Goal: Task Accomplishment & Management: Complete application form

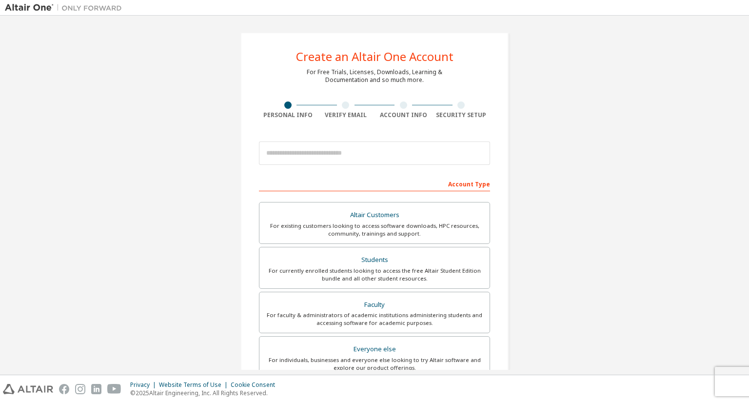
click at [343, 148] on body "Create an Altair One Account For Free Trials, Licenses, Downloads, Learning & D…" at bounding box center [374, 201] width 749 height 403
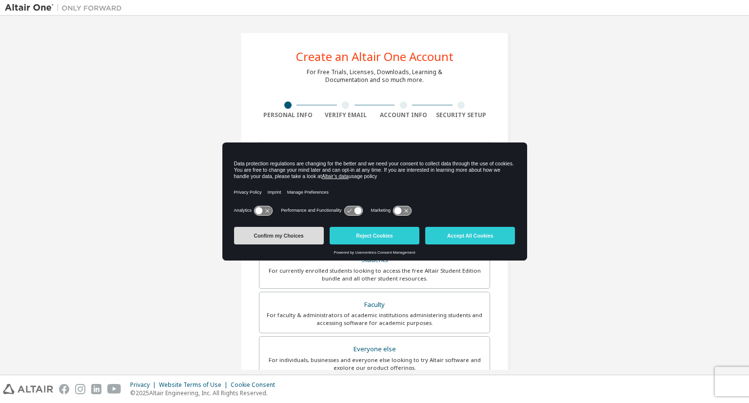
click at [276, 238] on button "Confirm my Choices" at bounding box center [279, 236] width 90 height 18
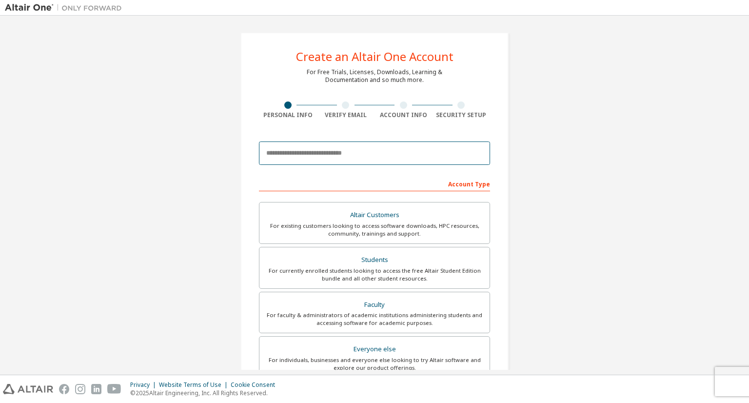
click at [341, 155] on input "email" at bounding box center [374, 152] width 231 height 23
type input "**********"
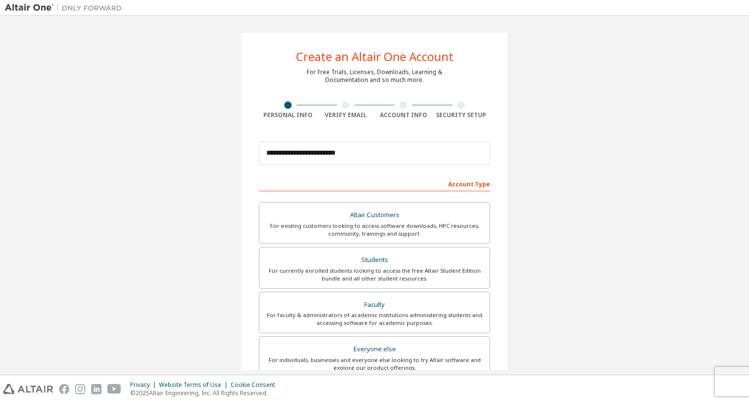
click at [381, 186] on div "Account Type" at bounding box center [374, 184] width 231 height 16
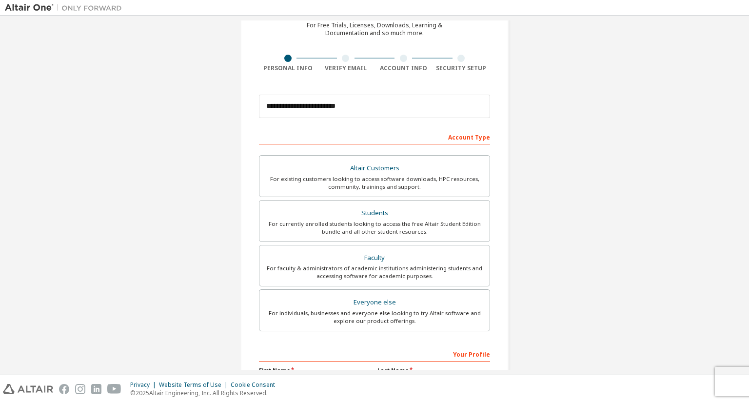
scroll to position [165, 0]
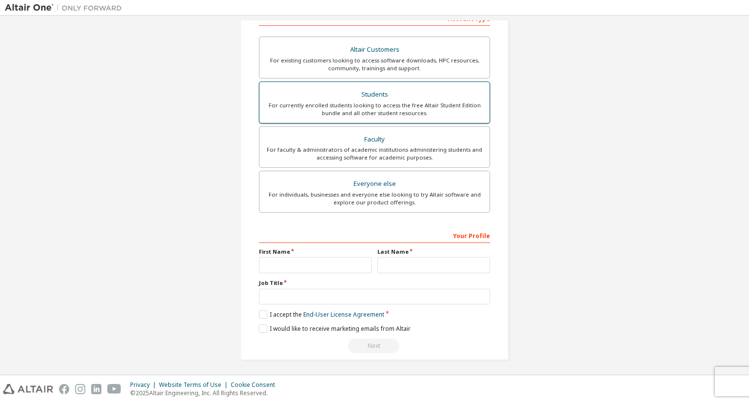
click at [366, 102] on div "For currently enrolled students looking to access the free Altair Student Editi…" at bounding box center [374, 109] width 219 height 16
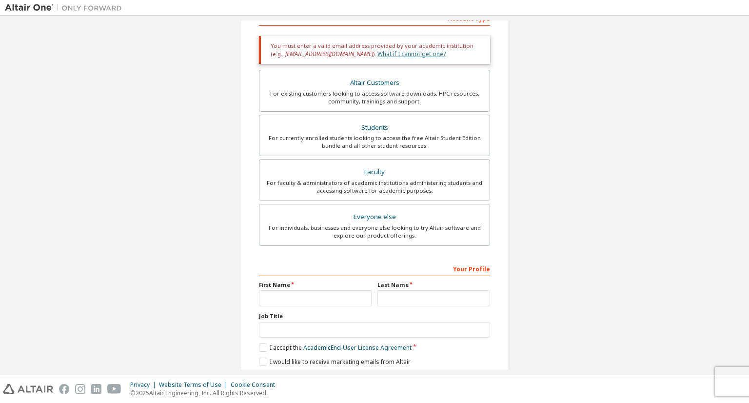
click at [393, 55] on link "What if I cannot get one?" at bounding box center [412, 54] width 68 height 8
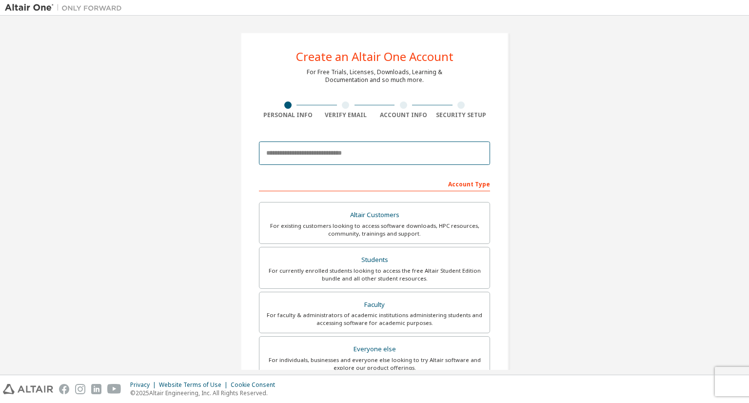
click at [348, 152] on input "email" at bounding box center [374, 152] width 231 height 23
type input "**********"
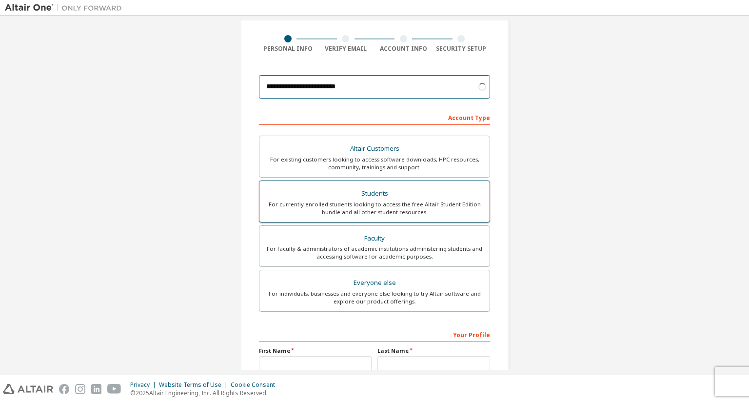
scroll to position [66, 0]
click at [400, 206] on div "For currently enrolled students looking to access the free Altair Student Editi…" at bounding box center [374, 209] width 219 height 16
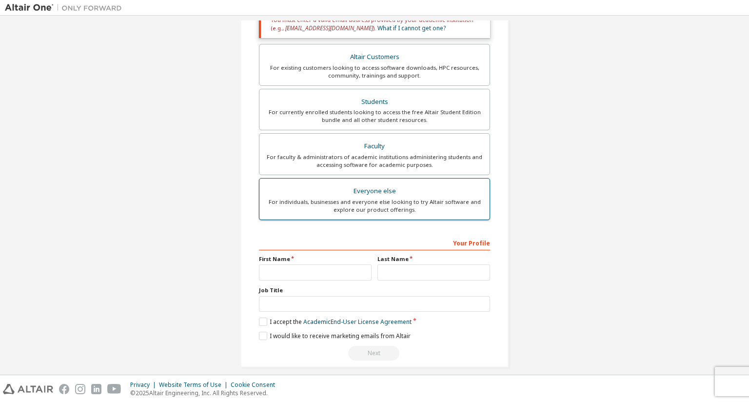
scroll to position [199, 0]
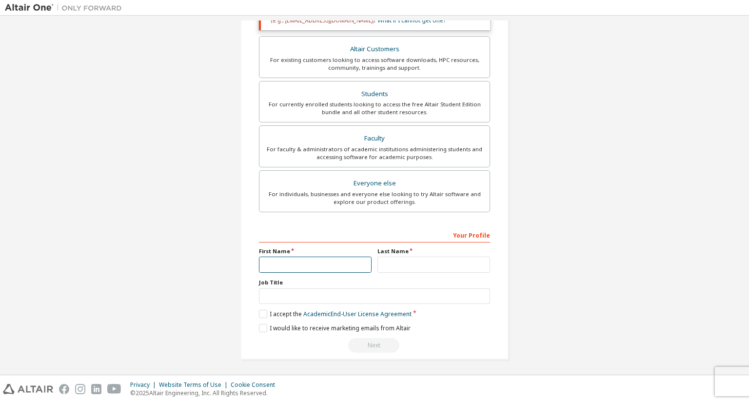
click at [330, 261] on input "text" at bounding box center [315, 265] width 113 height 16
type input "******"
type input "*******"
click at [298, 289] on input "text" at bounding box center [374, 296] width 231 height 16
type input "*******"
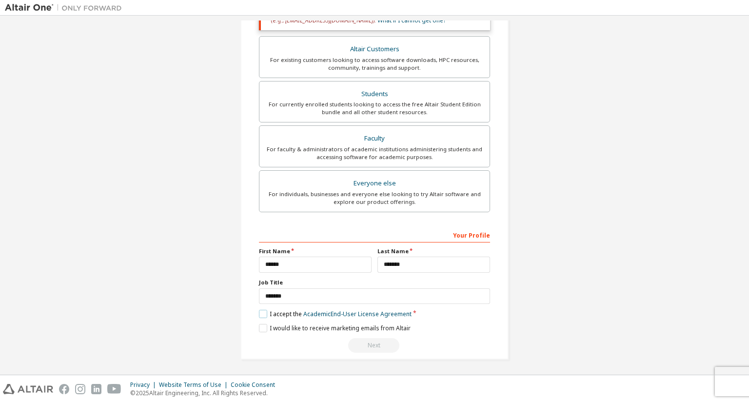
click at [262, 310] on label "I accept the Academic End-User License Agreement" at bounding box center [335, 314] width 153 height 8
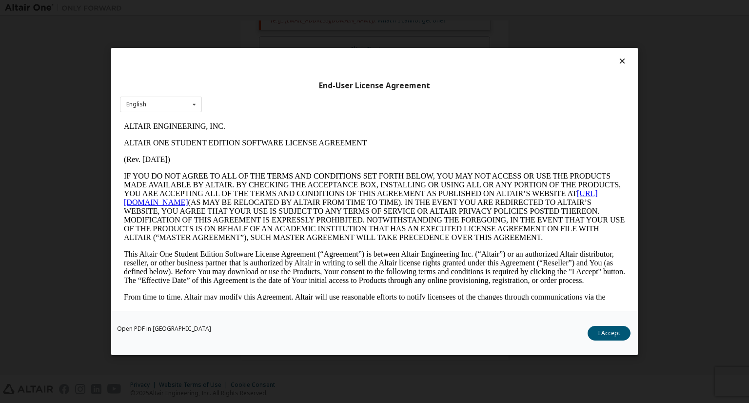
scroll to position [0, 0]
click at [617, 332] on button "I Accept" at bounding box center [609, 333] width 43 height 15
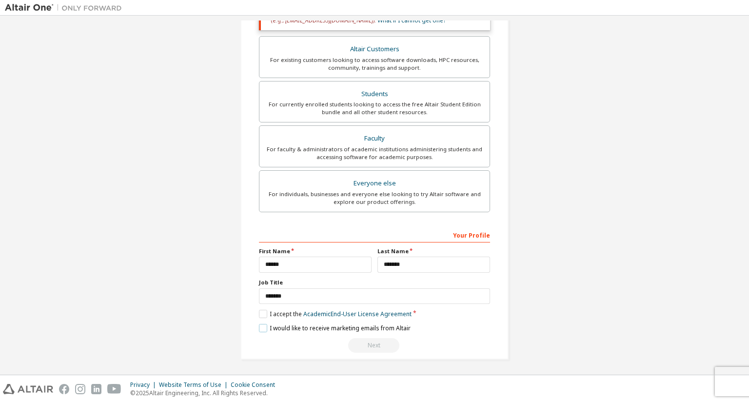
click at [261, 326] on label "I would like to receive marketing emails from Altair" at bounding box center [335, 328] width 152 height 8
click at [363, 344] on div "Next" at bounding box center [374, 345] width 231 height 15
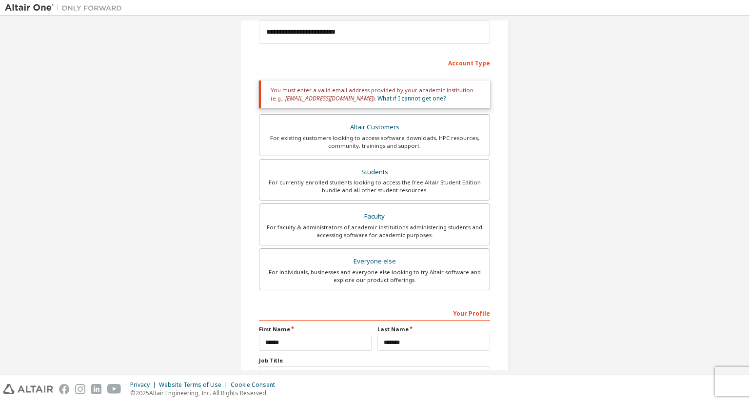
scroll to position [115, 0]
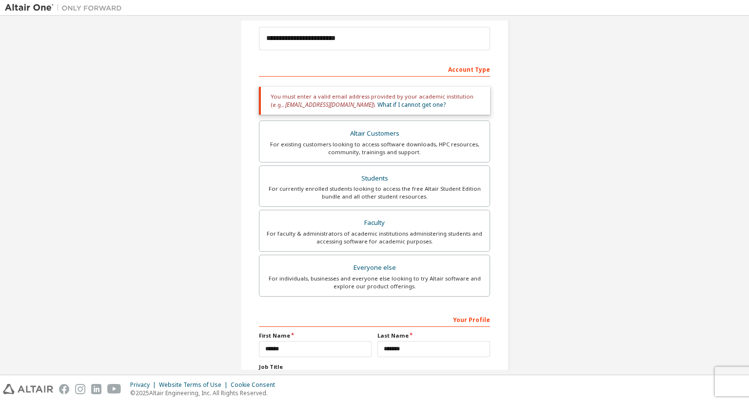
click at [422, 319] on div "Your Profile" at bounding box center [374, 319] width 231 height 16
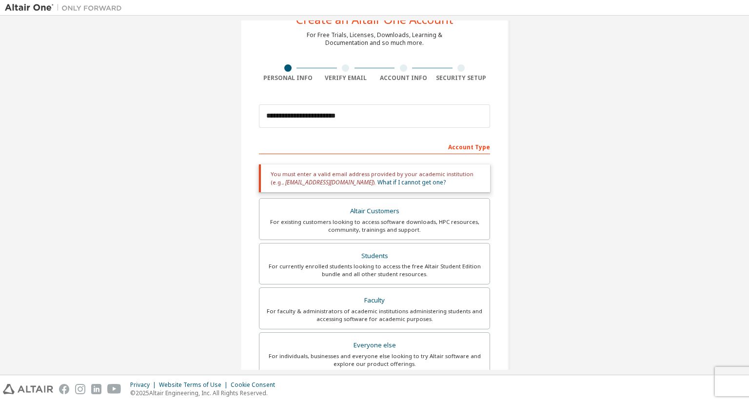
scroll to position [27, 0]
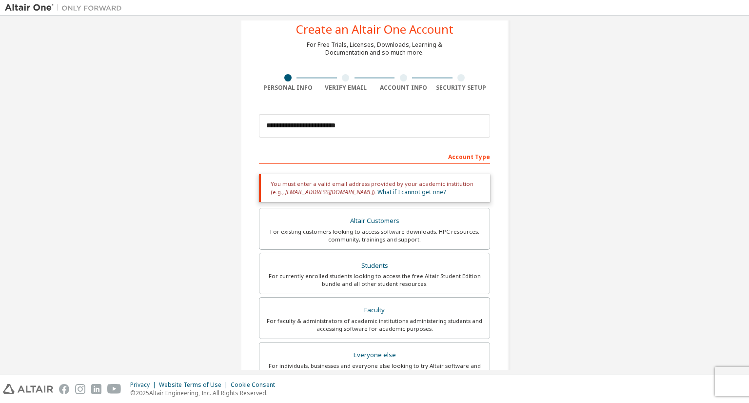
click at [416, 151] on div "Account Type" at bounding box center [374, 156] width 231 height 16
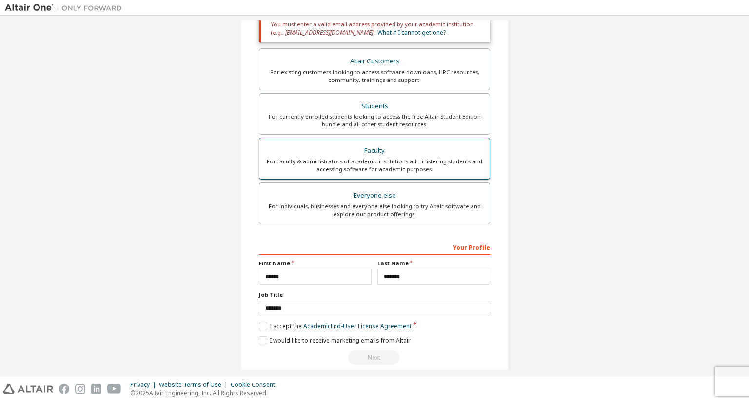
scroll to position [186, 0]
click at [384, 36] on link "What if I cannot get one?" at bounding box center [412, 33] width 68 height 8
